Goal: Complete application form

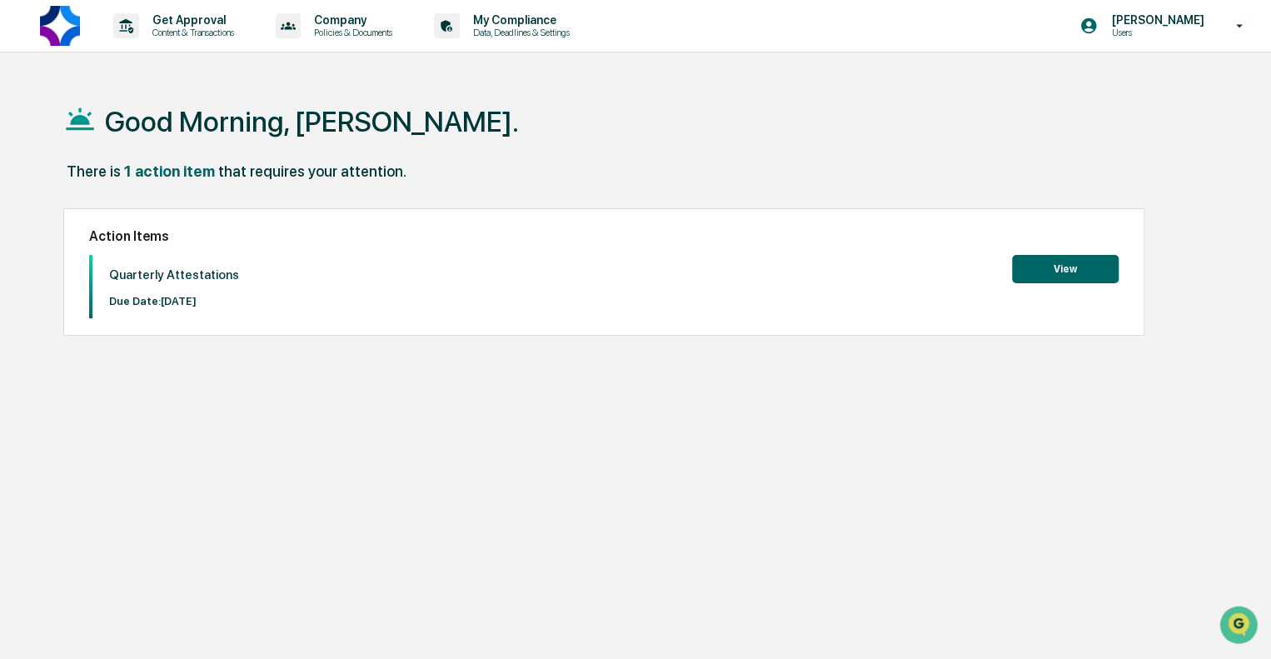
click at [1020, 265] on button "View" at bounding box center [1065, 269] width 107 height 28
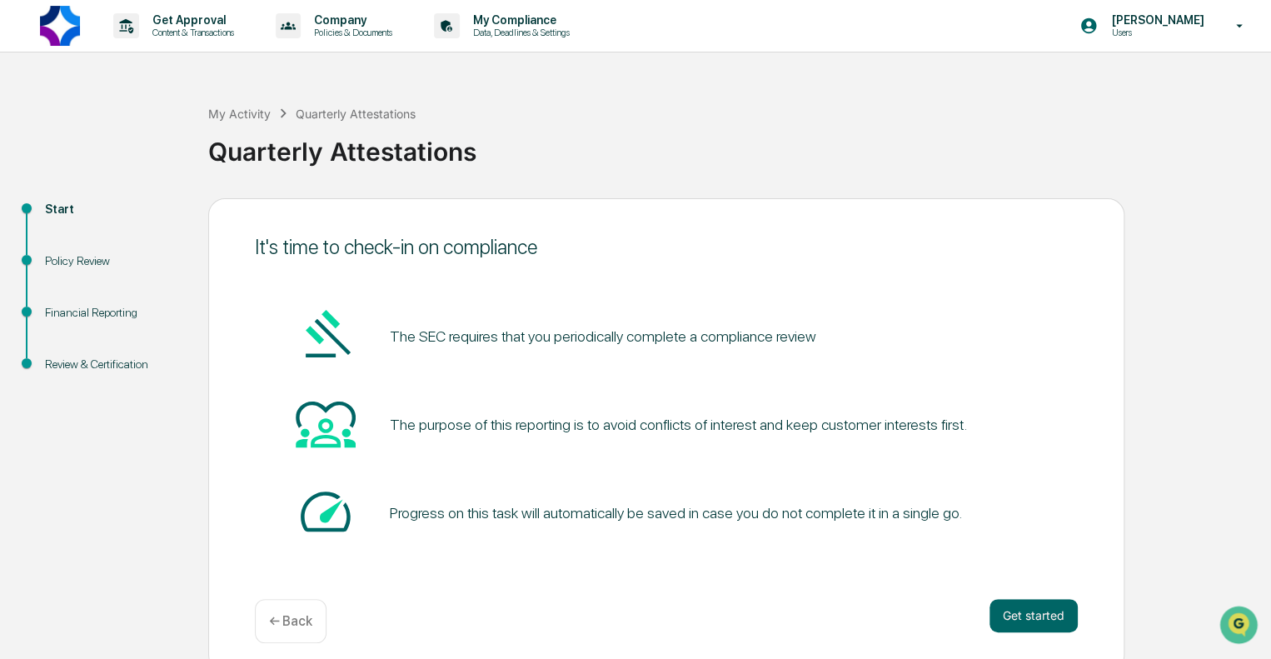
scroll to position [11, 0]
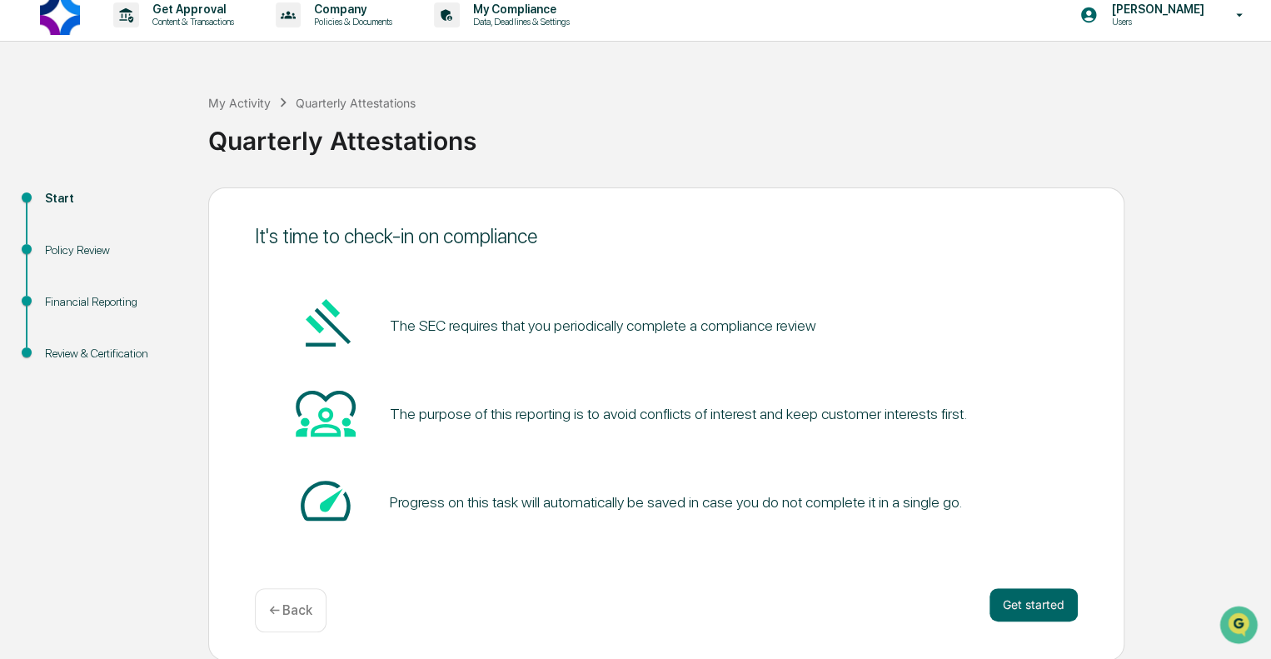
click at [1020, 592] on button "Get started" at bounding box center [1034, 604] width 88 height 33
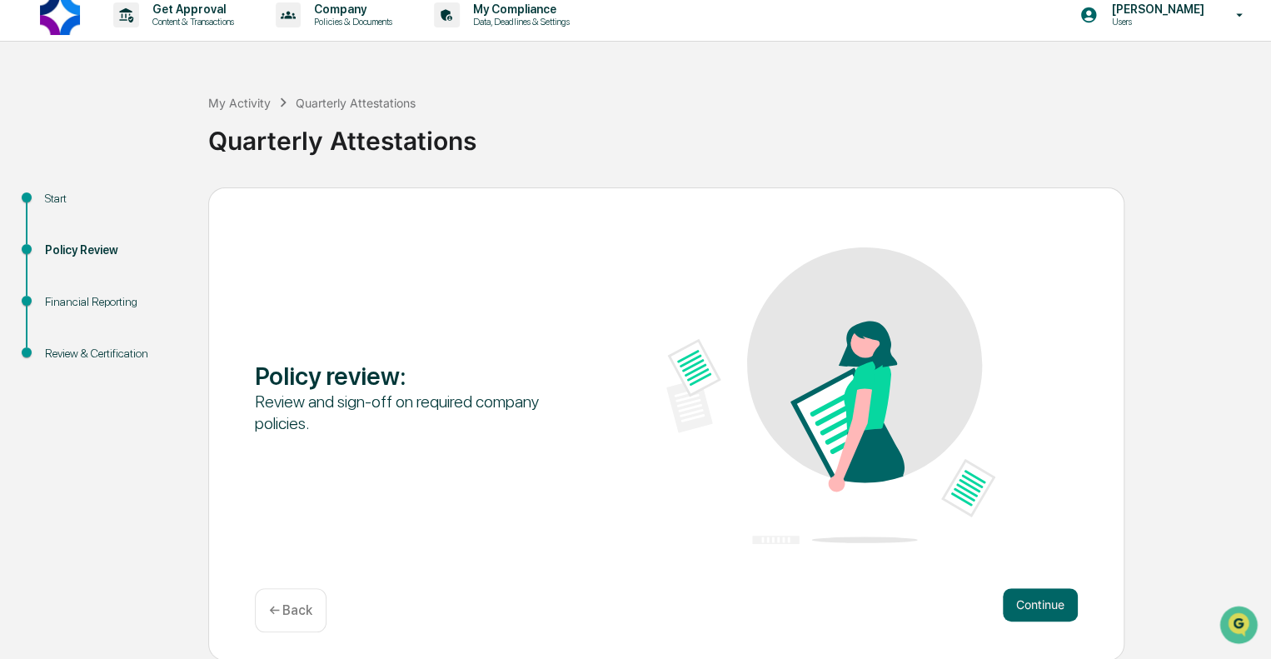
click at [1042, 616] on button "Continue" at bounding box center [1040, 604] width 75 height 33
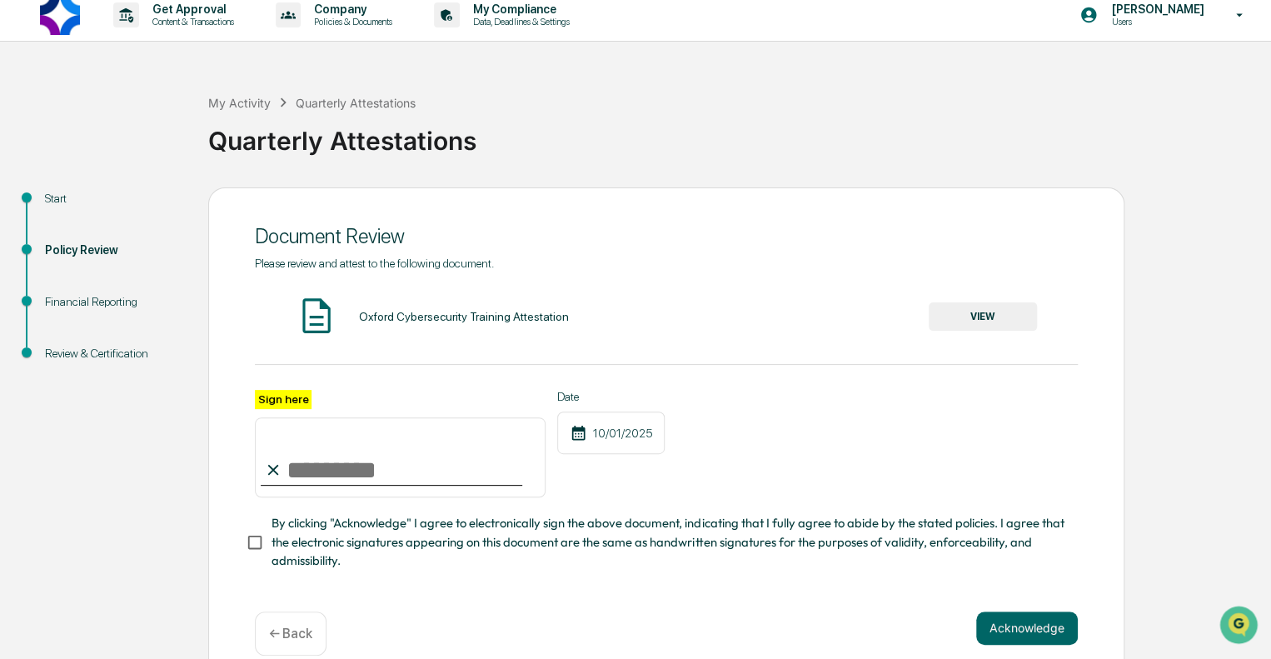
click at [384, 474] on input "Sign here" at bounding box center [400, 457] width 291 height 80
type input "**********"
click at [992, 316] on button "VIEW" at bounding box center [983, 316] width 108 height 28
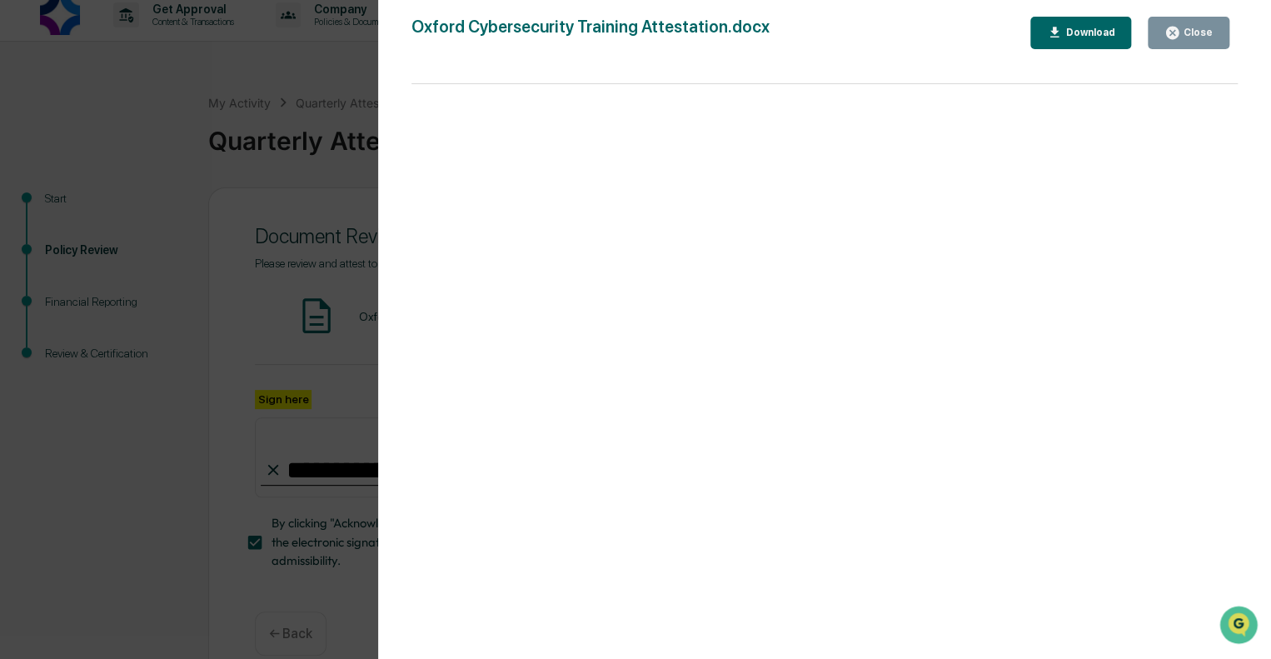
click at [1185, 32] on div "Close" at bounding box center [1196, 33] width 32 height 12
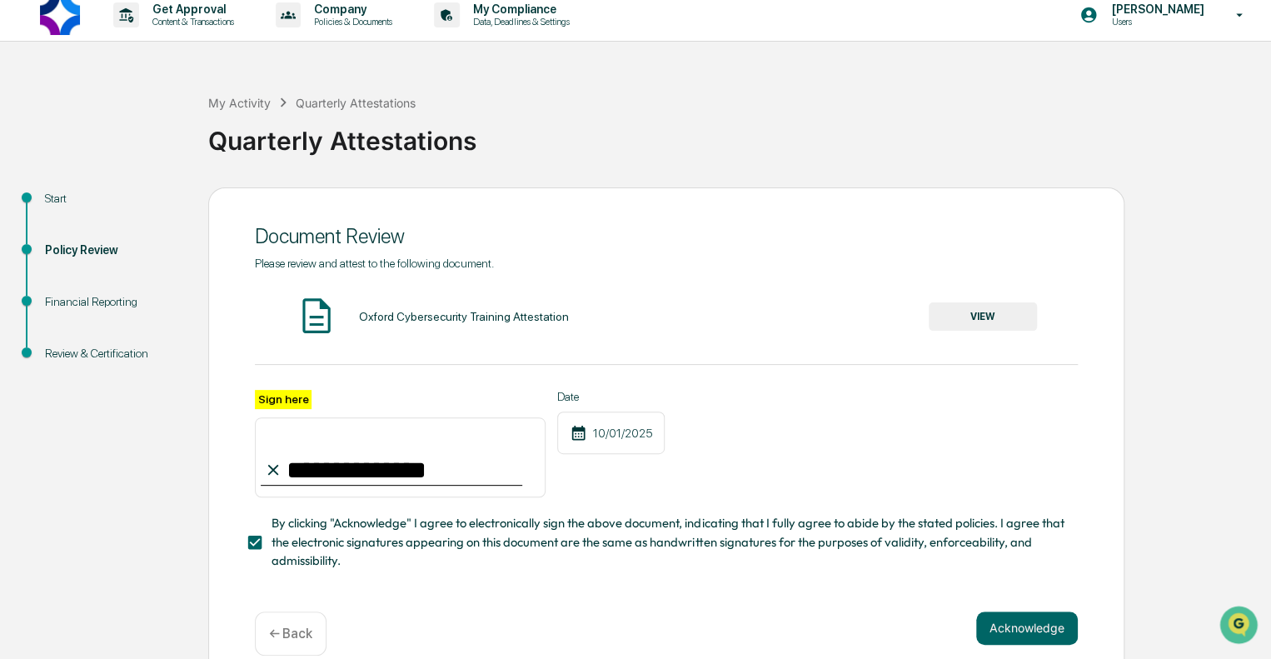
click at [1036, 624] on button "Acknowledge" at bounding box center [1027, 627] width 102 height 33
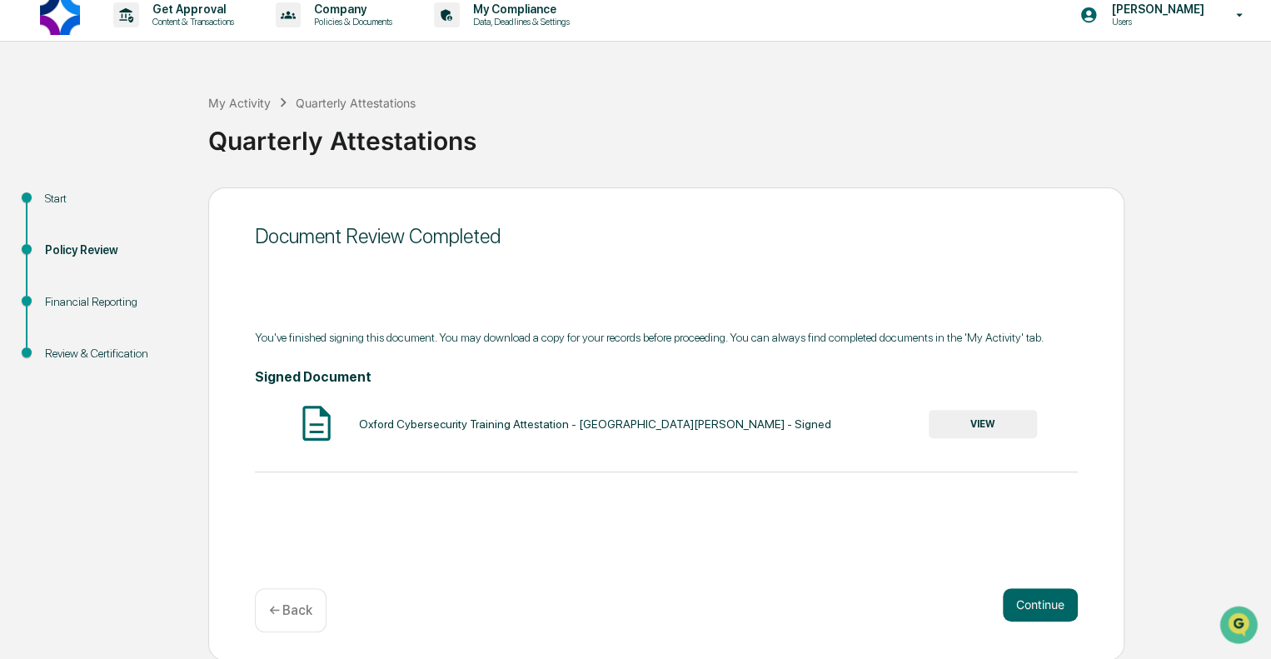
click at [1033, 605] on button "Continue" at bounding box center [1040, 604] width 75 height 33
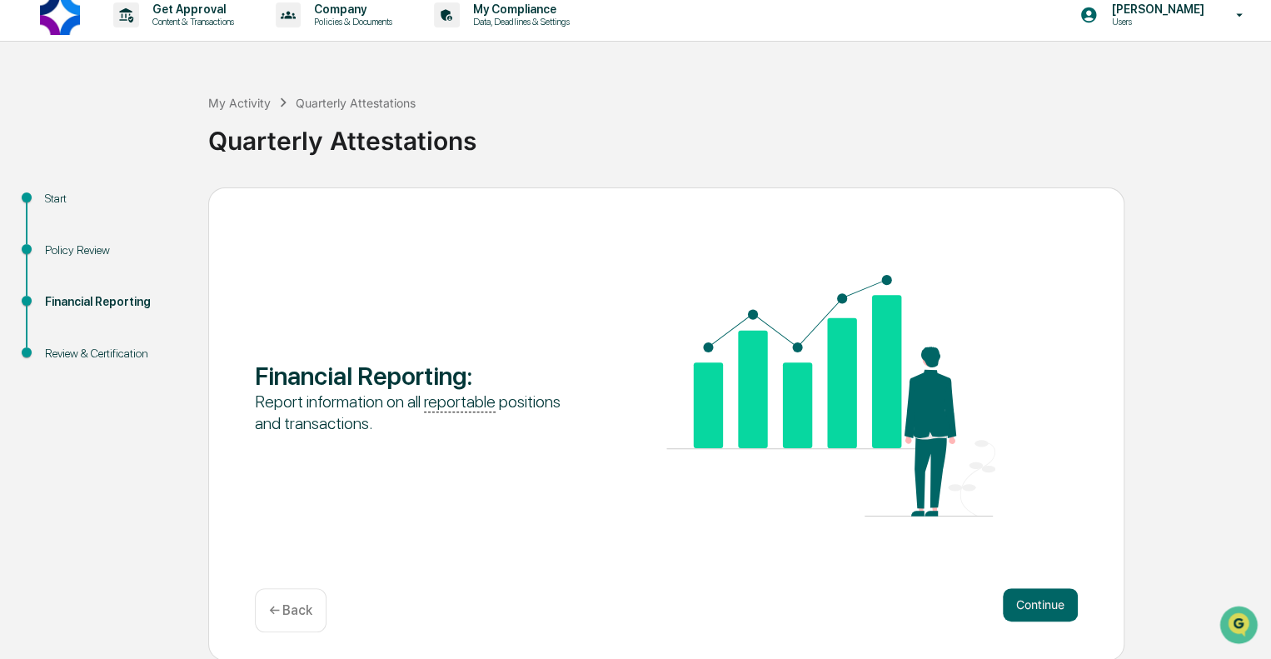
click at [1030, 607] on button "Continue" at bounding box center [1040, 604] width 75 height 33
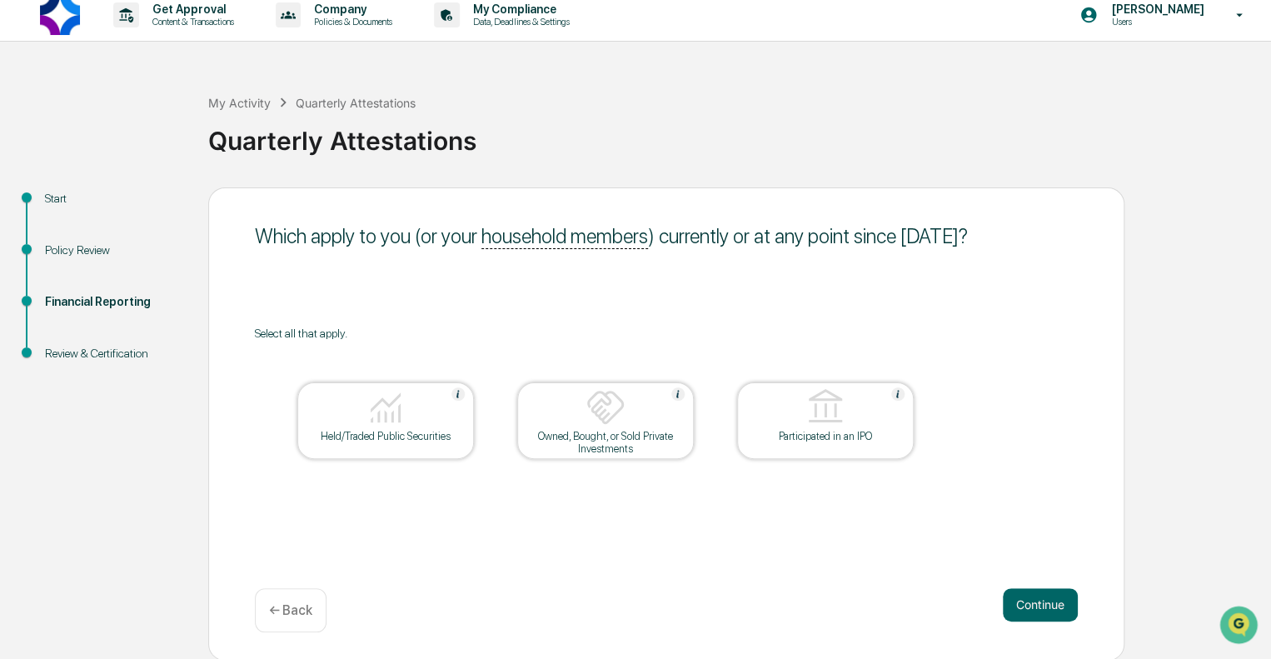
click at [437, 413] on div at bounding box center [385, 408] width 167 height 42
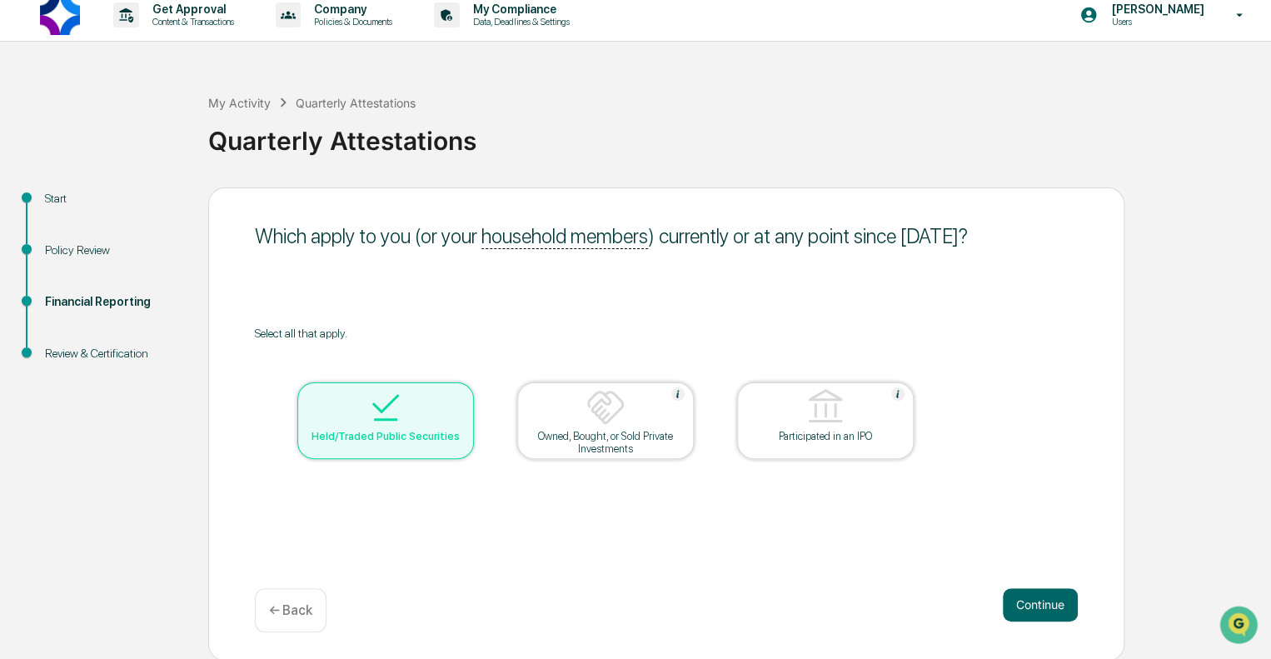
click at [556, 431] on div "Owned, Bought, or Sold Private Investments" at bounding box center [606, 442] width 150 height 25
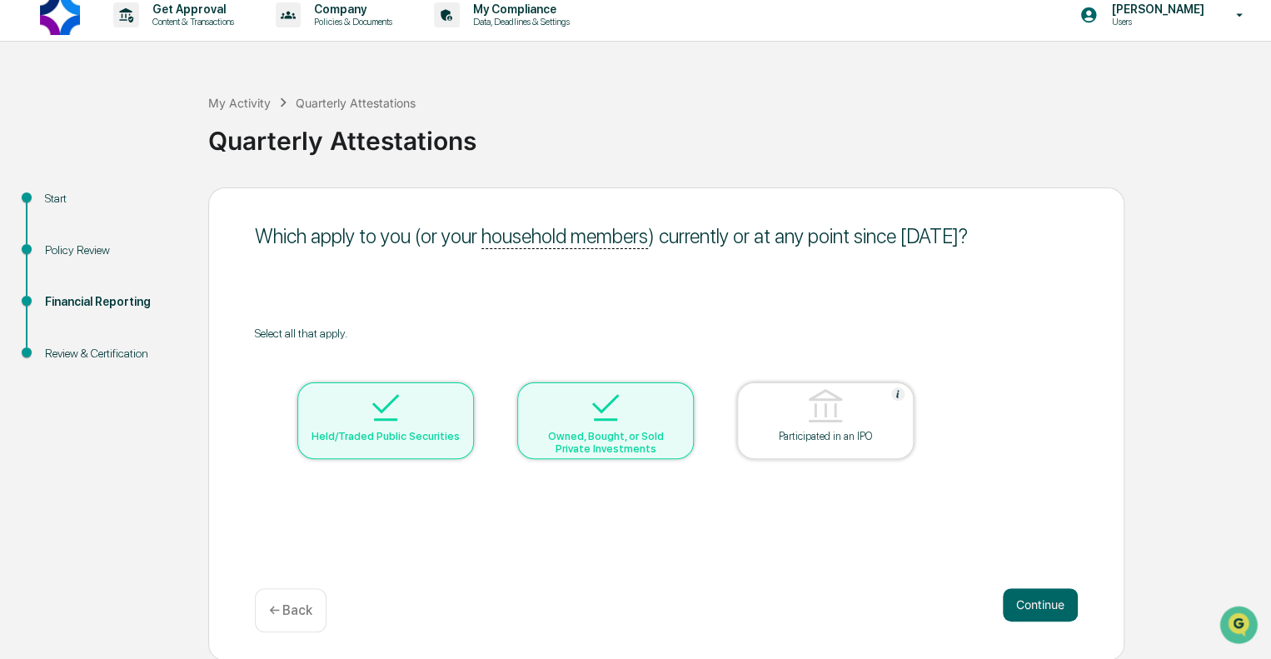
click at [1059, 601] on button "Continue" at bounding box center [1040, 604] width 75 height 33
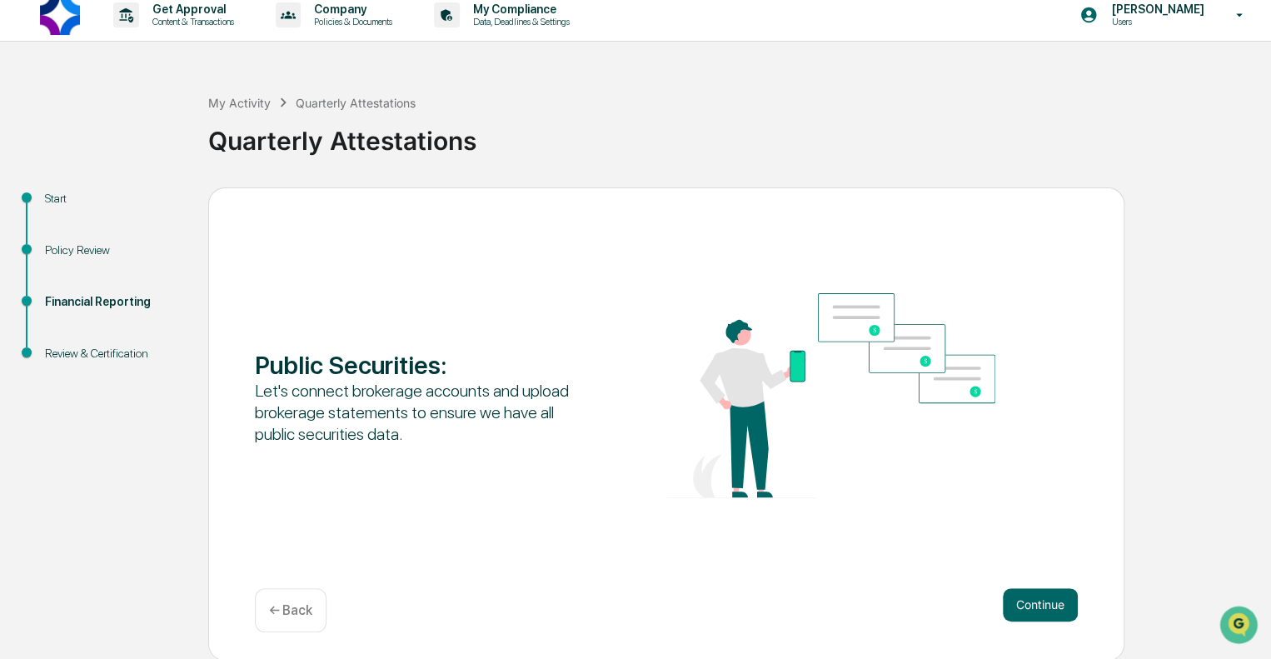
click at [1056, 603] on button "Continue" at bounding box center [1040, 604] width 75 height 33
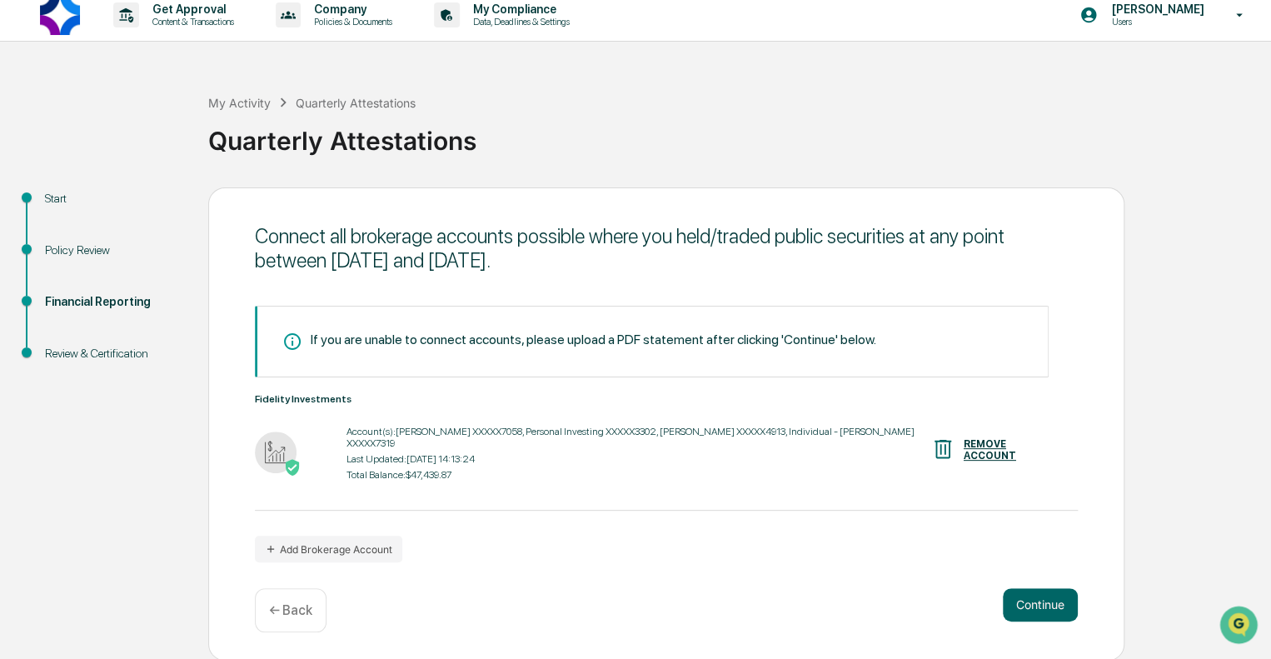
click at [1051, 606] on button "Continue" at bounding box center [1040, 604] width 75 height 33
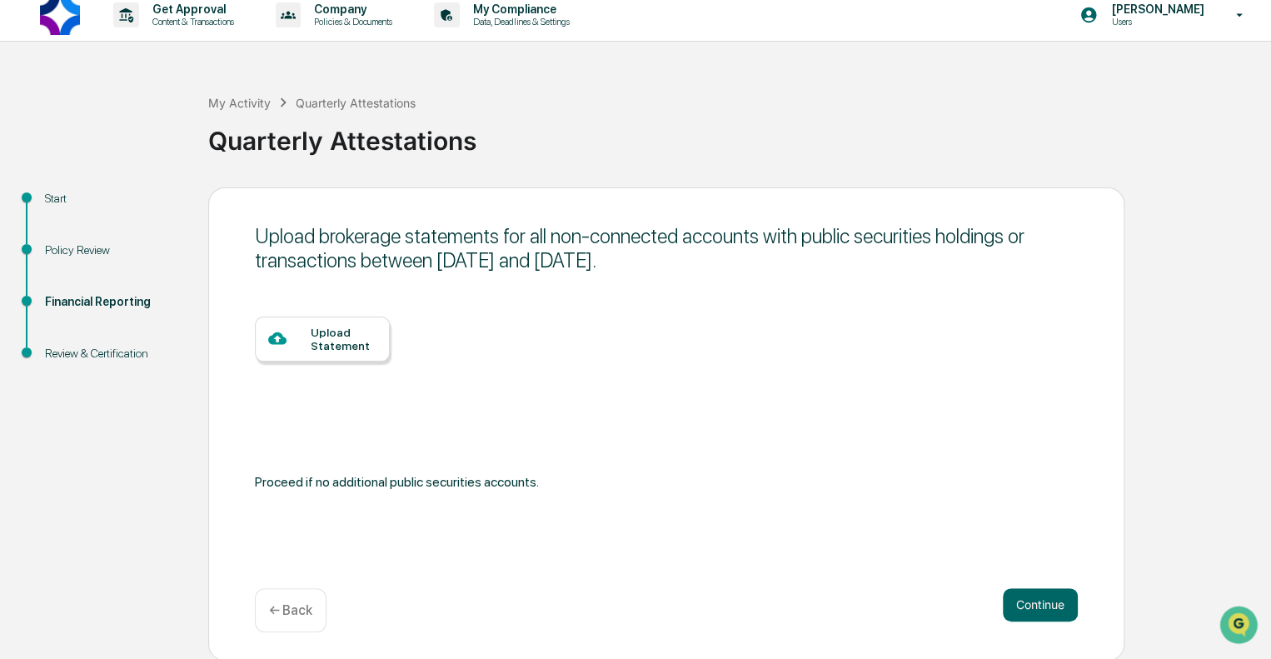
click at [1051, 606] on button "Continue" at bounding box center [1040, 604] width 75 height 33
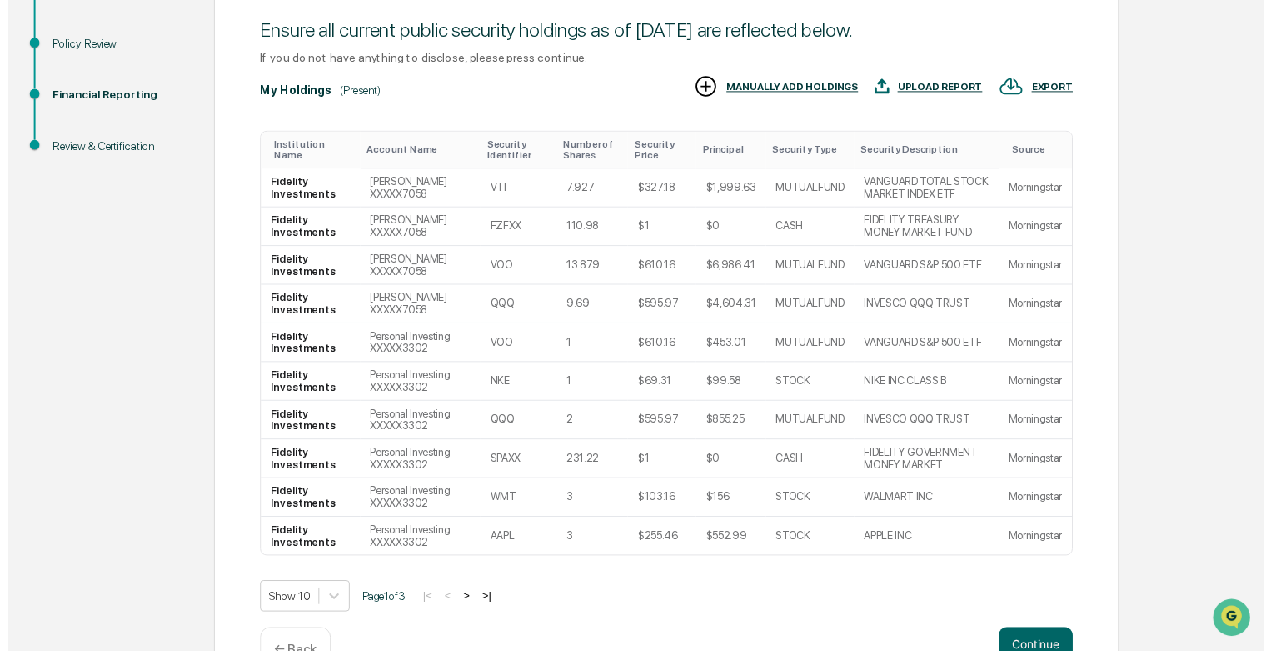
scroll to position [230, 0]
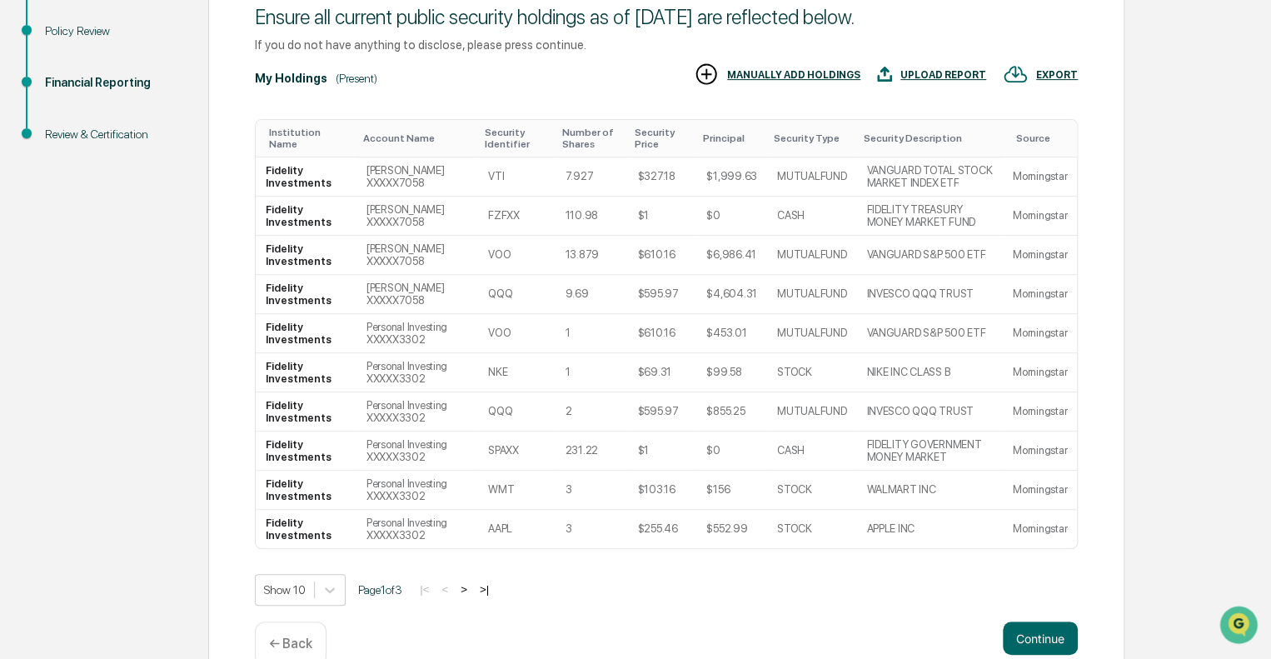
click at [469, 591] on button ">" at bounding box center [464, 589] width 17 height 14
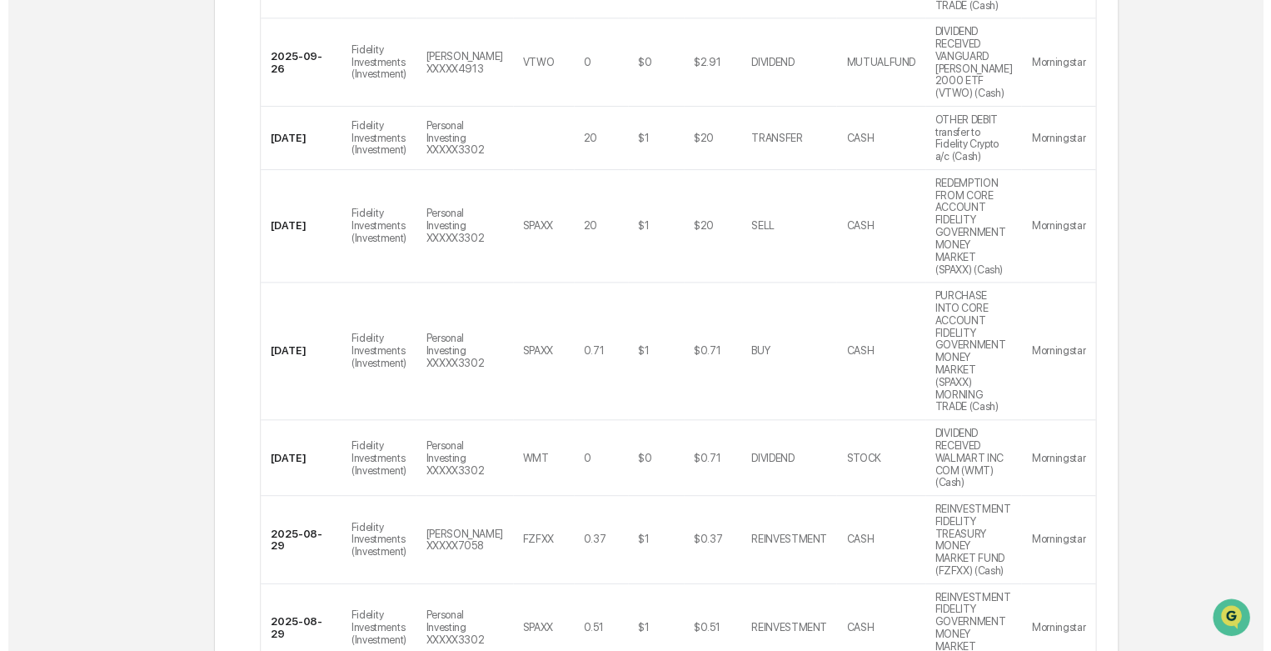
scroll to position [683, 0]
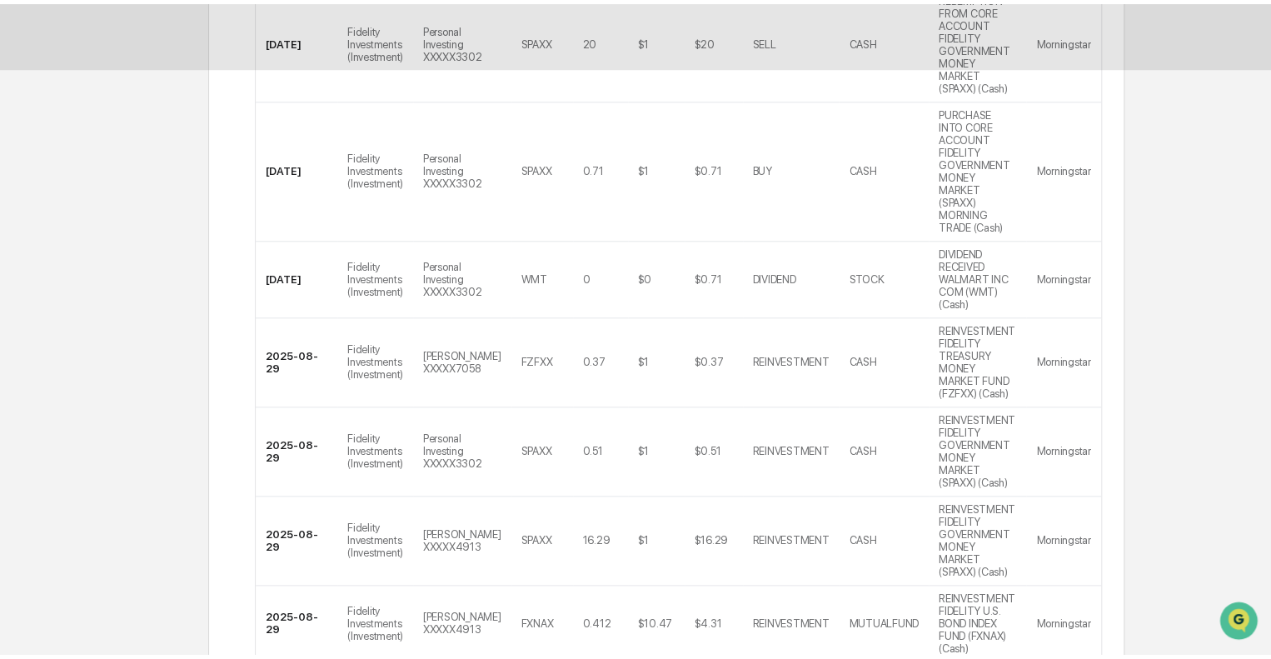
scroll to position [11, 0]
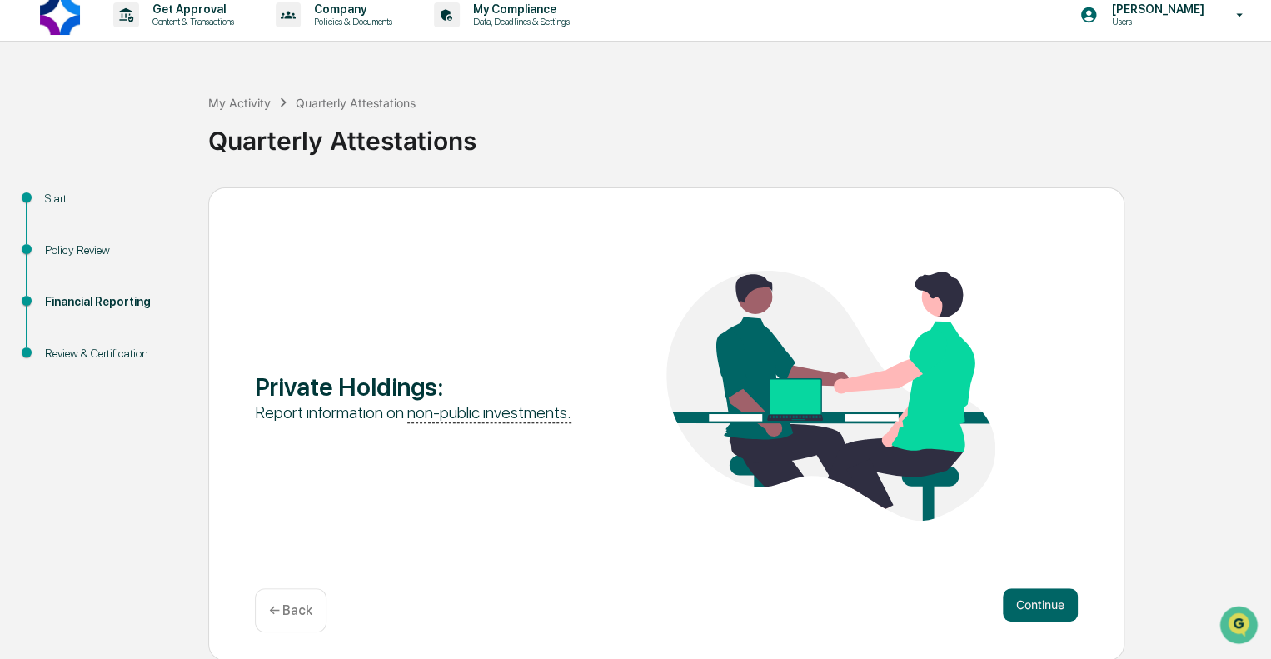
click at [1040, 609] on button "Continue" at bounding box center [1040, 604] width 75 height 33
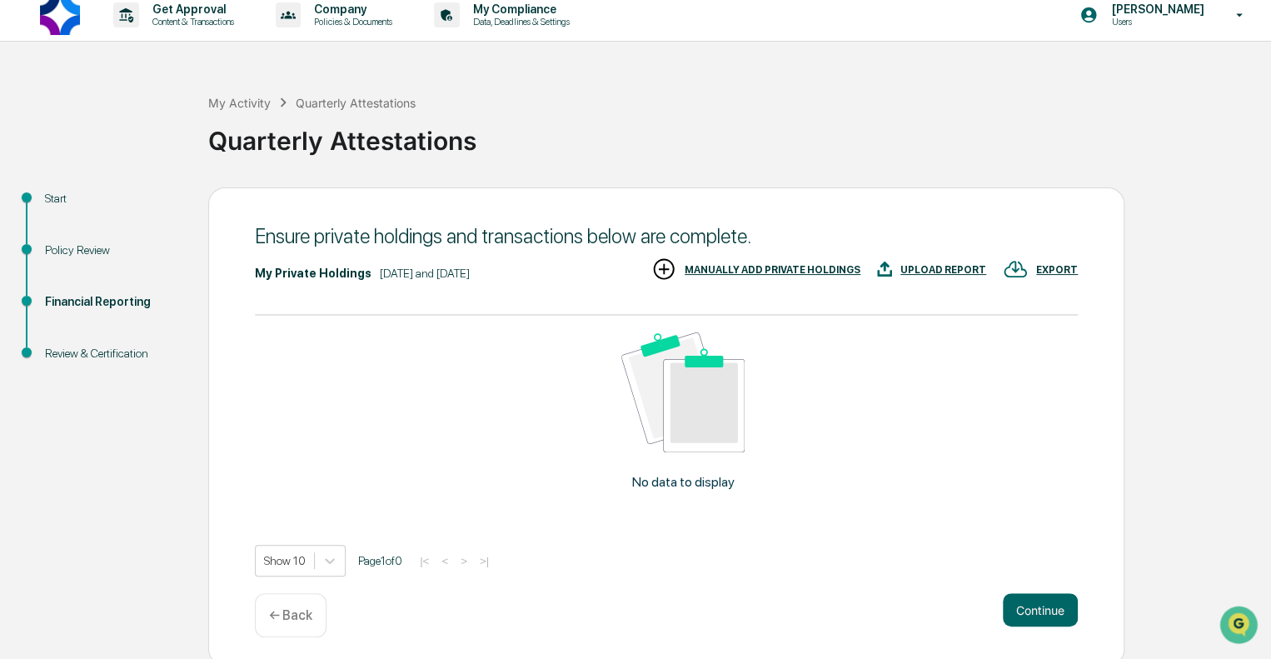
click at [1040, 609] on button "Continue" at bounding box center [1040, 609] width 75 height 33
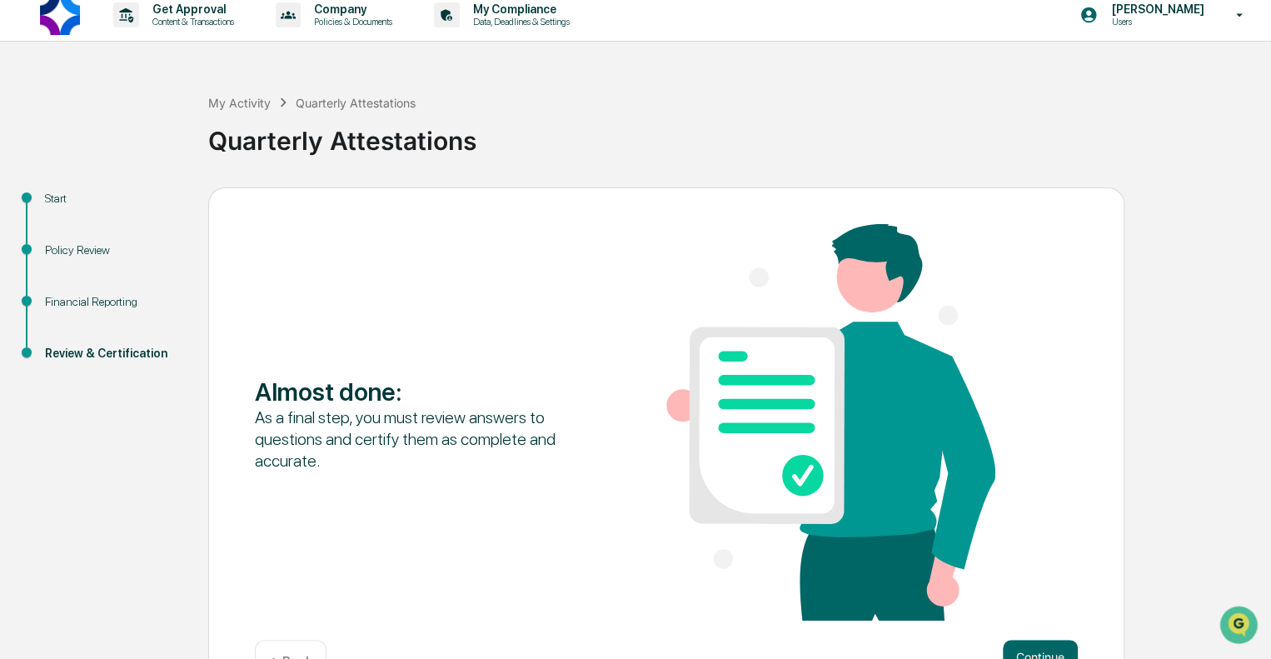
scroll to position [63, 0]
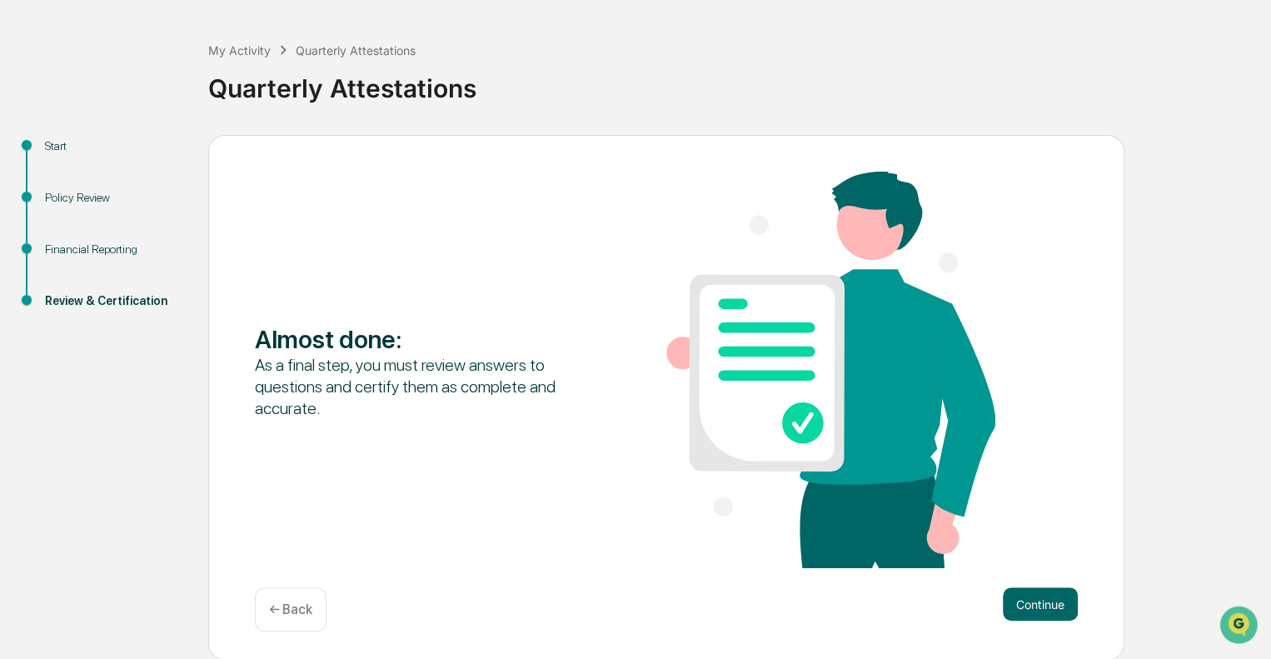
click at [1039, 611] on button "Continue" at bounding box center [1040, 603] width 75 height 33
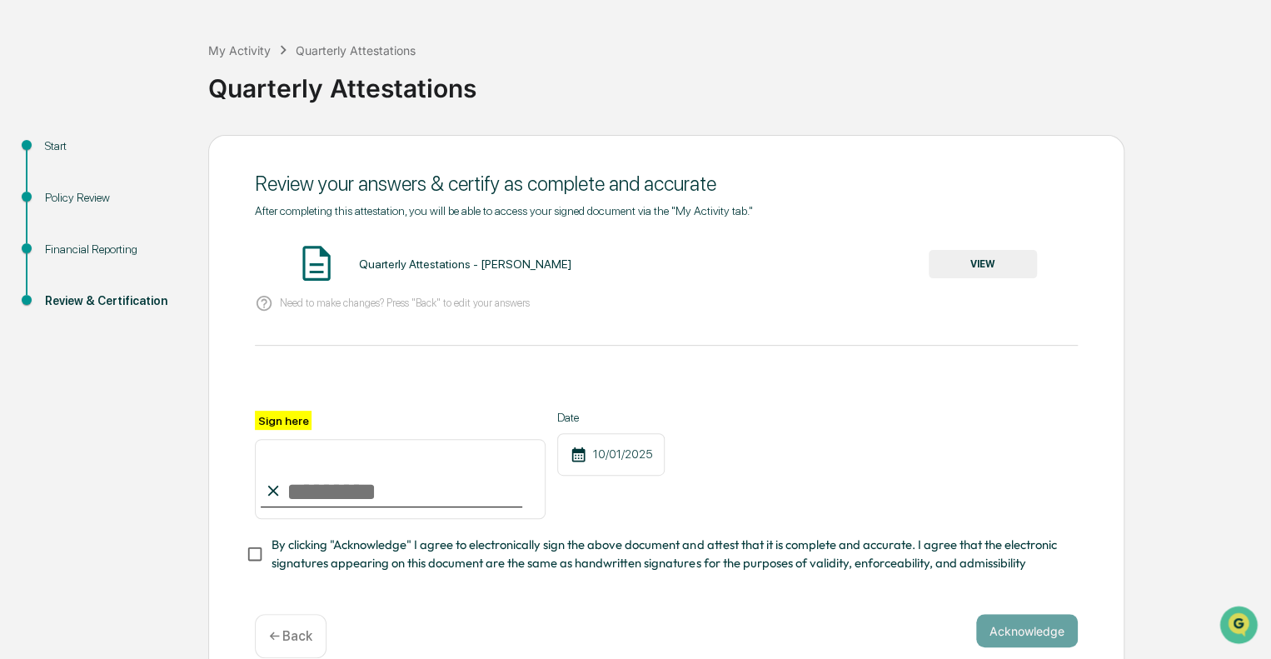
click at [436, 484] on input "Sign here" at bounding box center [400, 479] width 291 height 80
type input "**********"
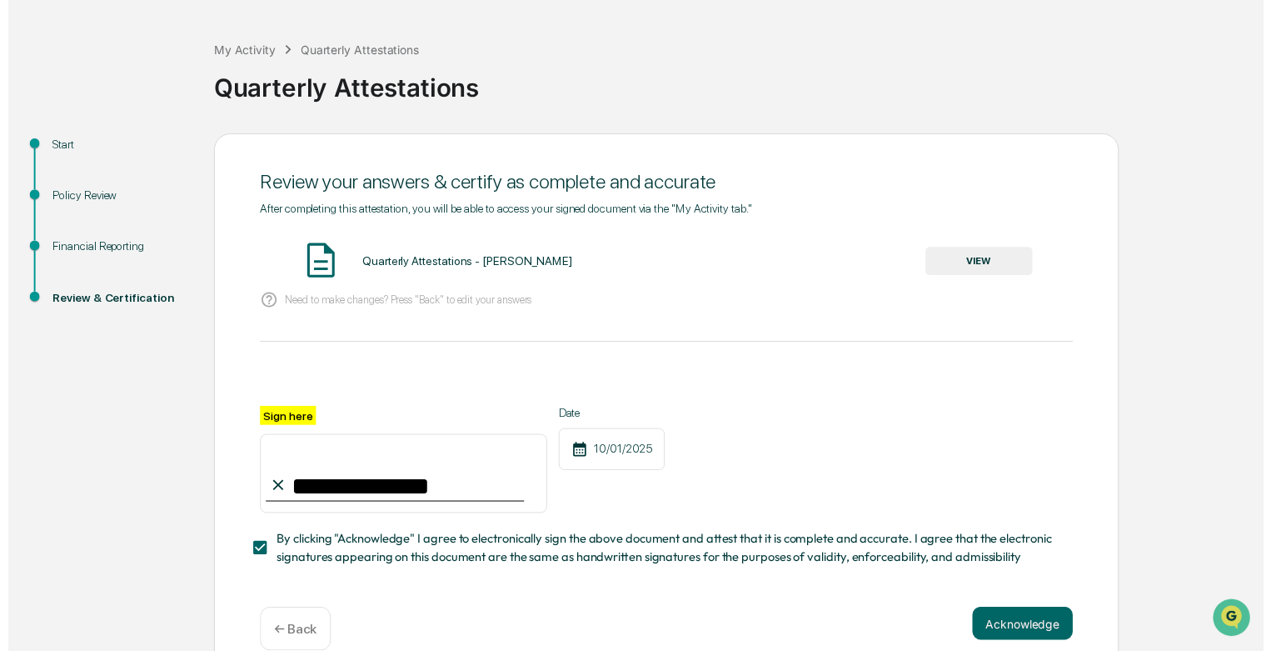
scroll to position [97, 0]
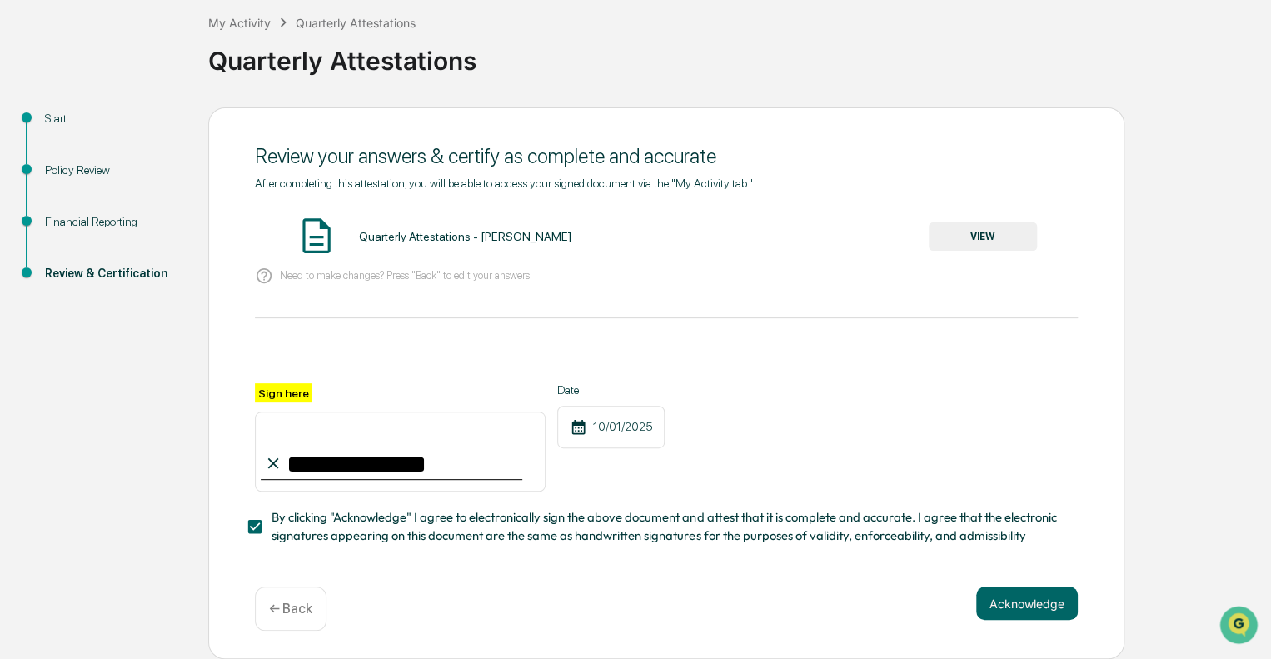
click at [1006, 585] on div "**********" at bounding box center [666, 383] width 916 height 552
click at [974, 235] on button "VIEW" at bounding box center [983, 236] width 108 height 28
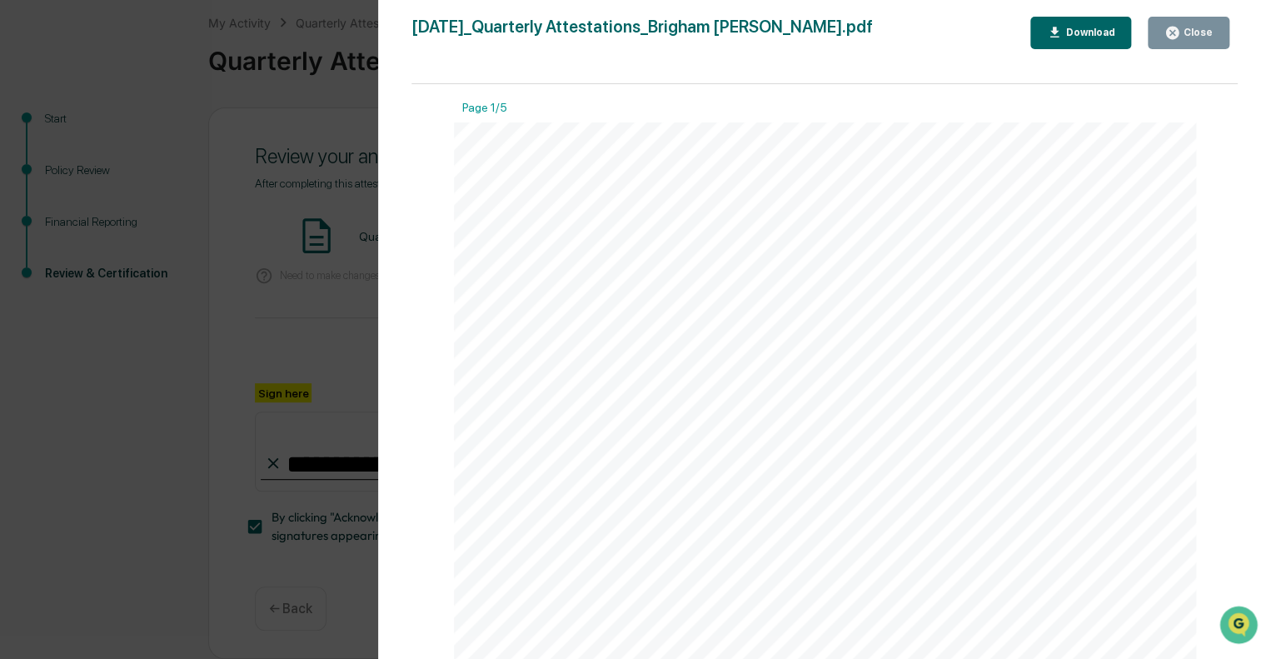
click at [317, 292] on div "Version History [DATE] 02:39 PM [PERSON_NAME] [DATE]_Quarterly Attestations_Bri…" at bounding box center [635, 329] width 1271 height 659
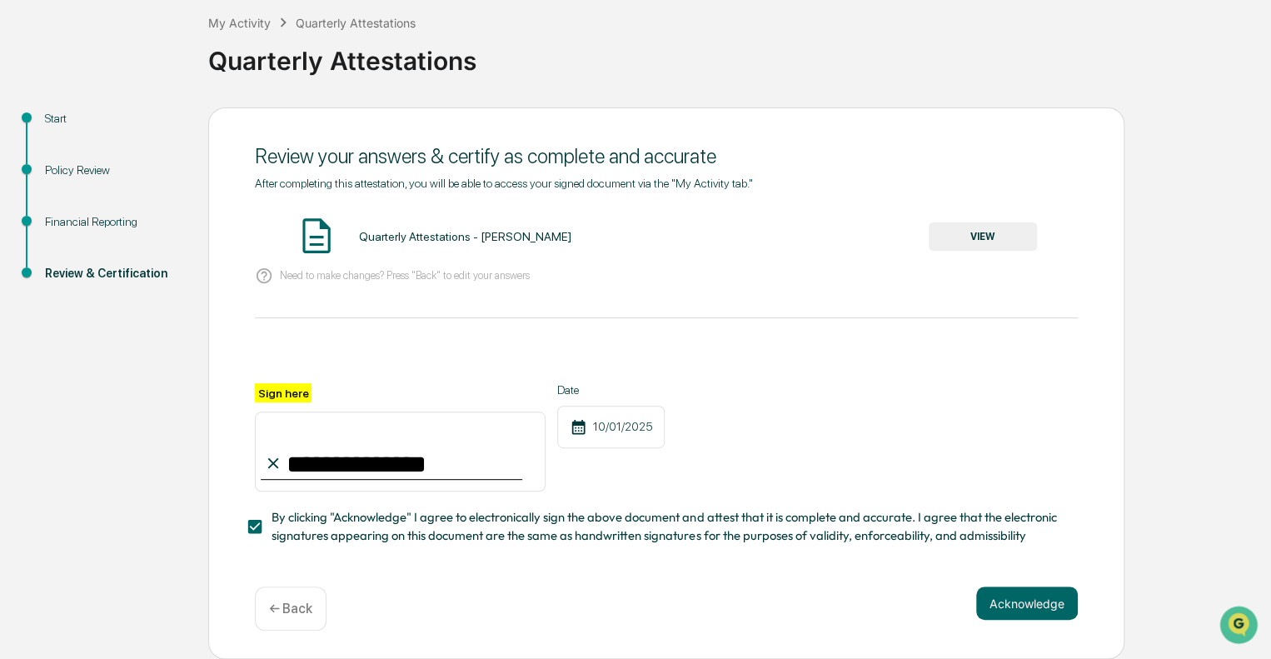
click at [997, 603] on button "Acknowledge" at bounding box center [1027, 602] width 102 height 33
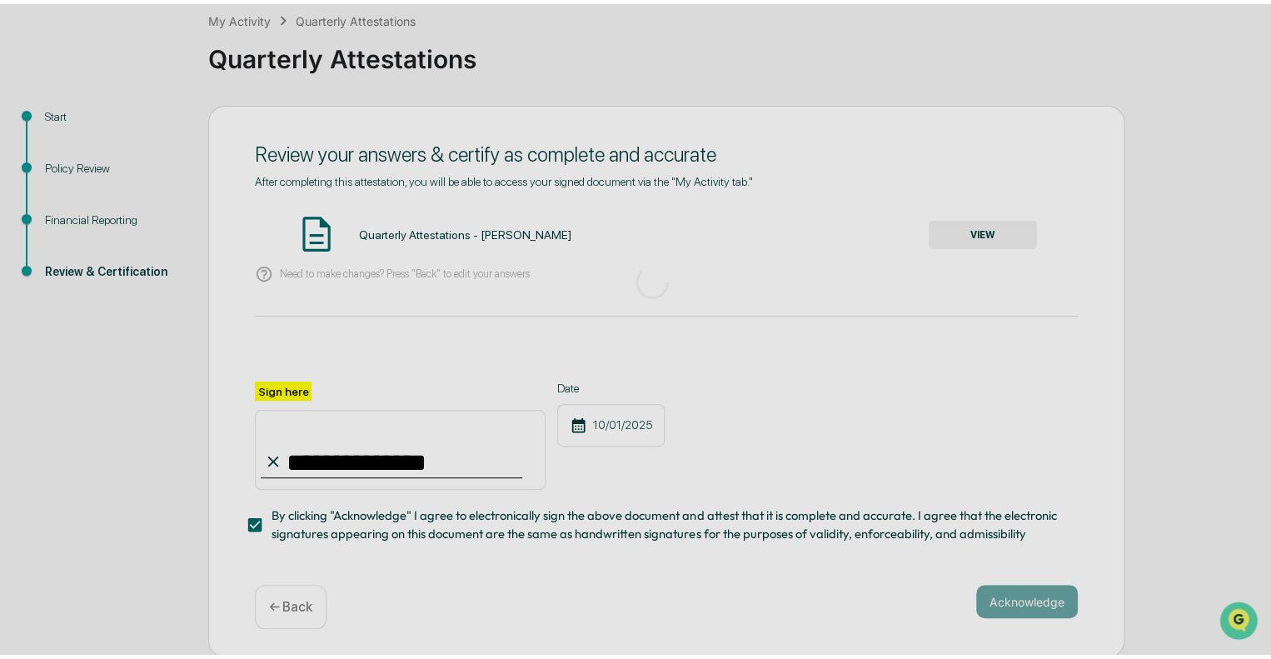
scroll to position [11, 0]
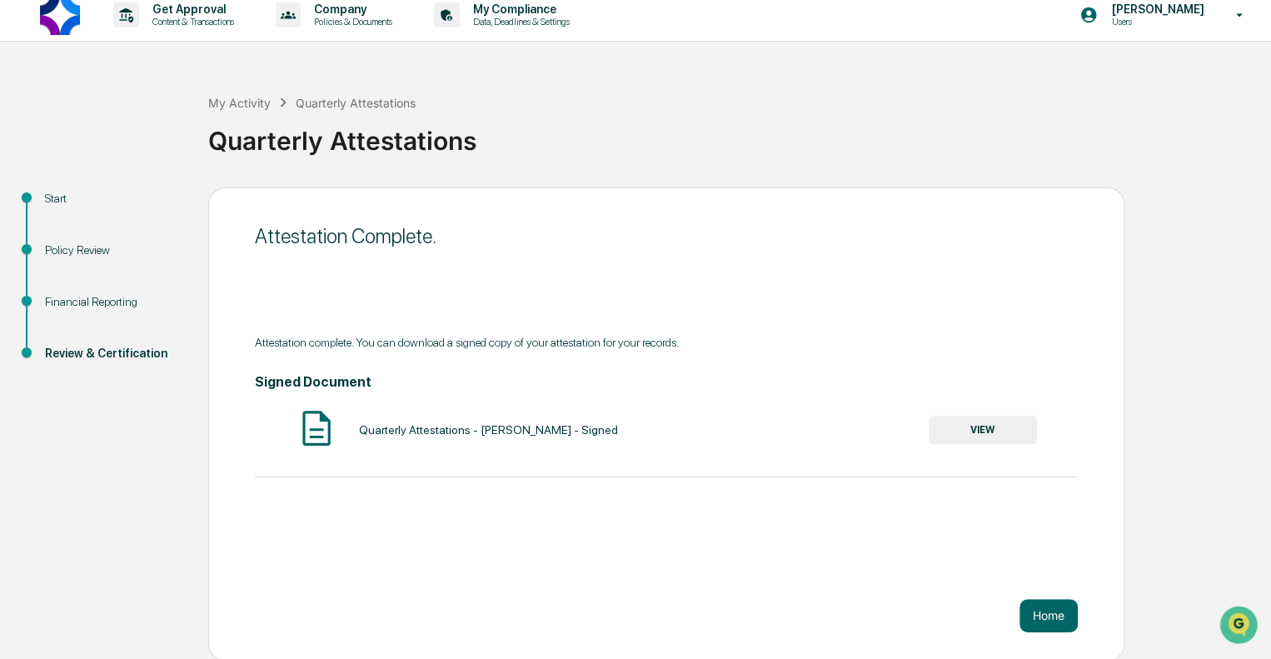
click at [1050, 612] on button "Home" at bounding box center [1049, 615] width 58 height 33
